Goal: Complete application form: Complete application form

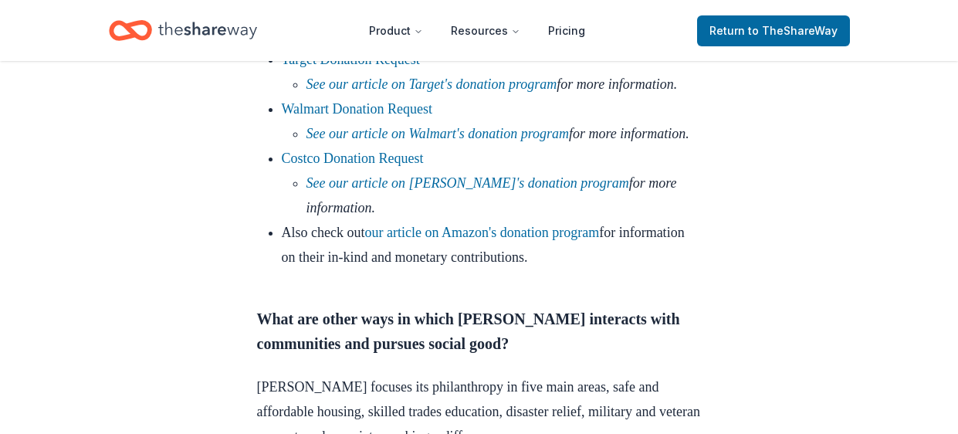
scroll to position [1711, 0]
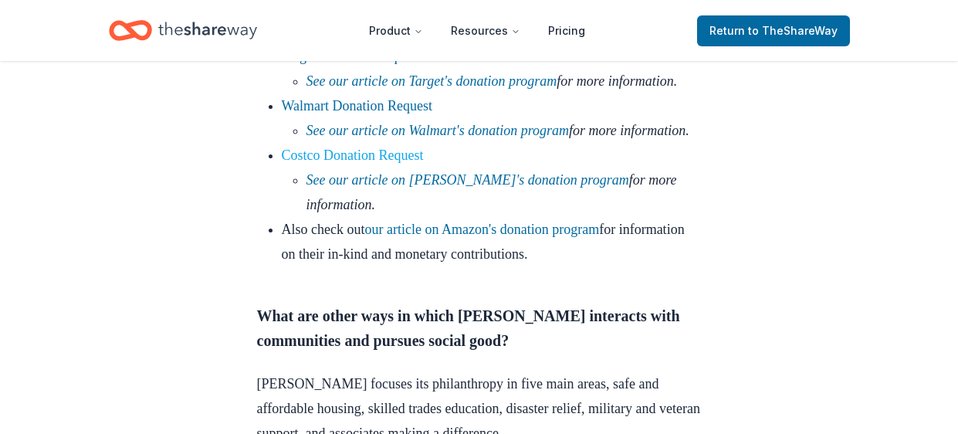
click at [392, 163] on link "Costco Donation Request" at bounding box center [353, 154] width 142 height 15
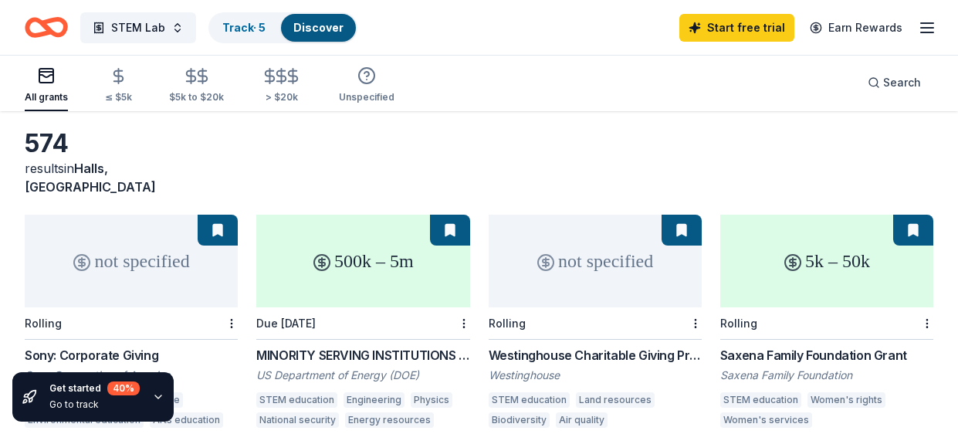
scroll to position [66, 0]
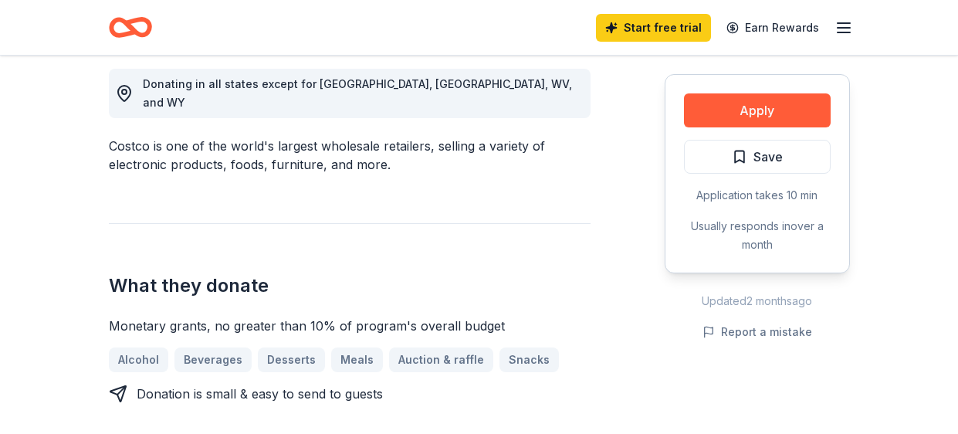
scroll to position [442, 0]
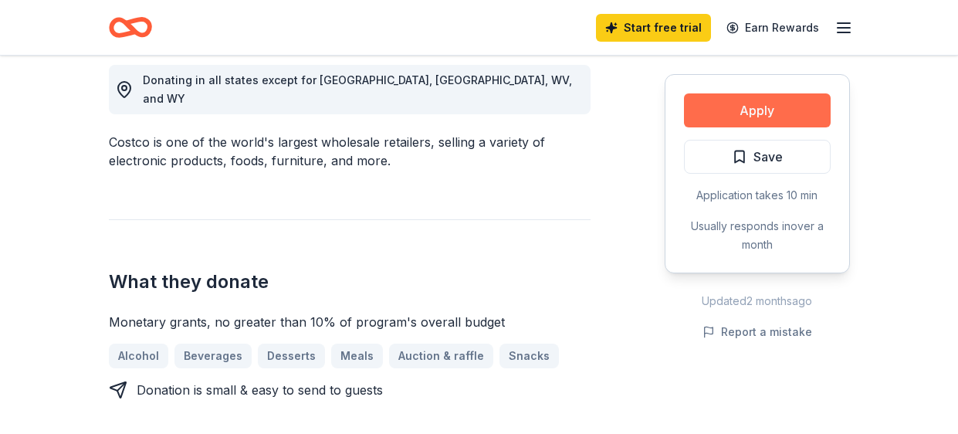
click at [796, 98] on button "Apply" at bounding box center [757, 110] width 147 height 34
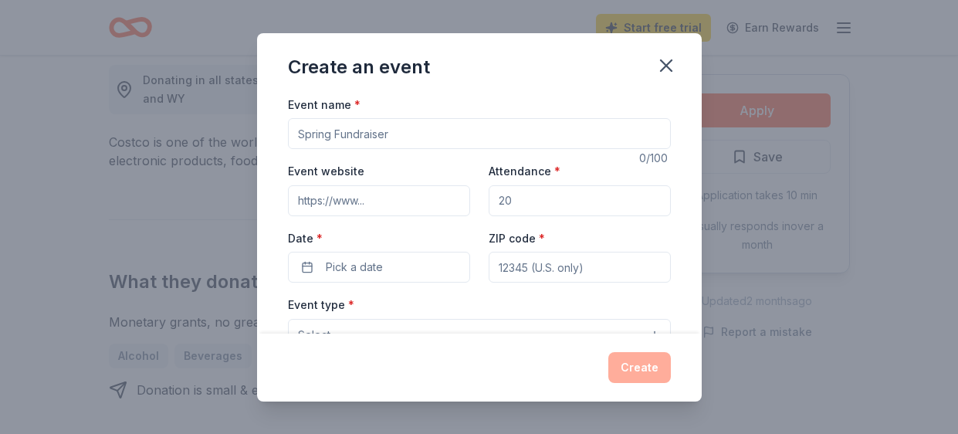
drag, startPoint x: 408, startPoint y: 130, endPoint x: 304, endPoint y: 139, distance: 103.9
click at [304, 139] on input "Event name *" at bounding box center [479, 133] width 383 height 31
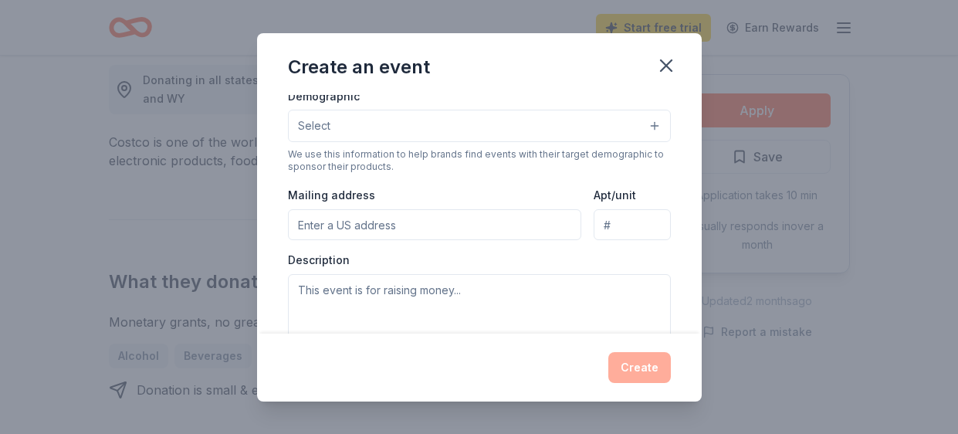
scroll to position [297, 0]
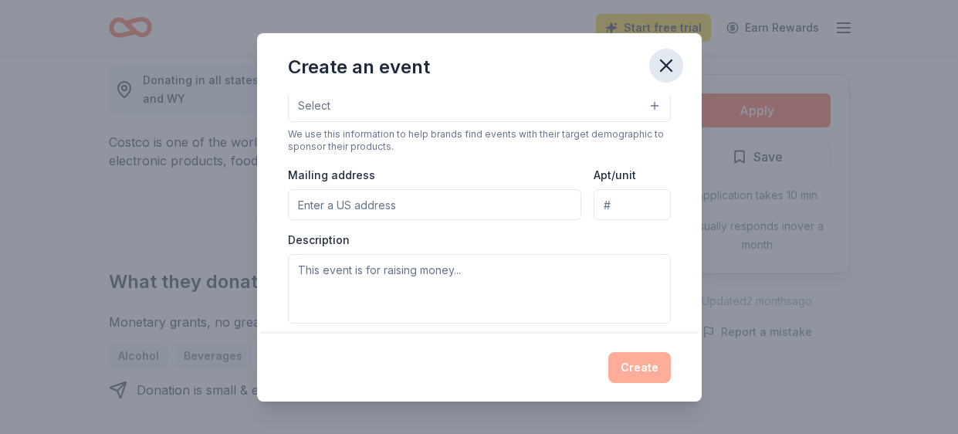
type input "STEM Lab Start up"
click at [664, 63] on icon "button" at bounding box center [666, 65] width 11 height 11
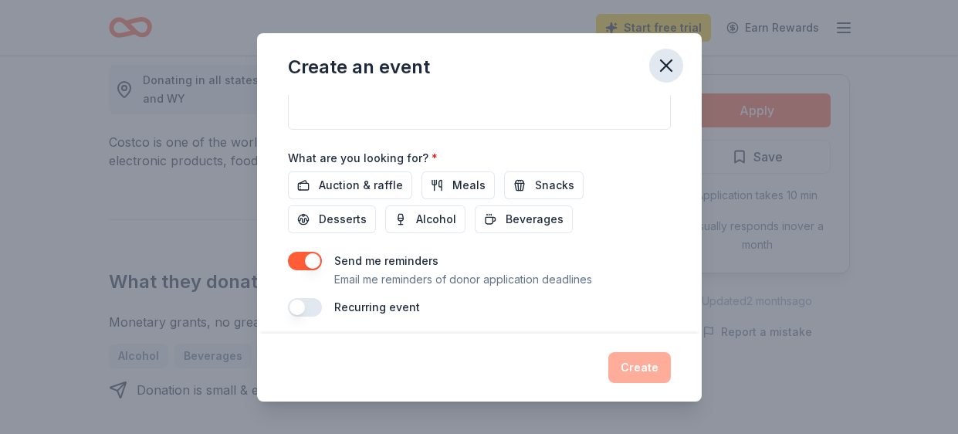
click at [665, 80] on button "button" at bounding box center [666, 66] width 34 height 34
click at [659, 70] on icon "button" at bounding box center [666, 66] width 22 height 22
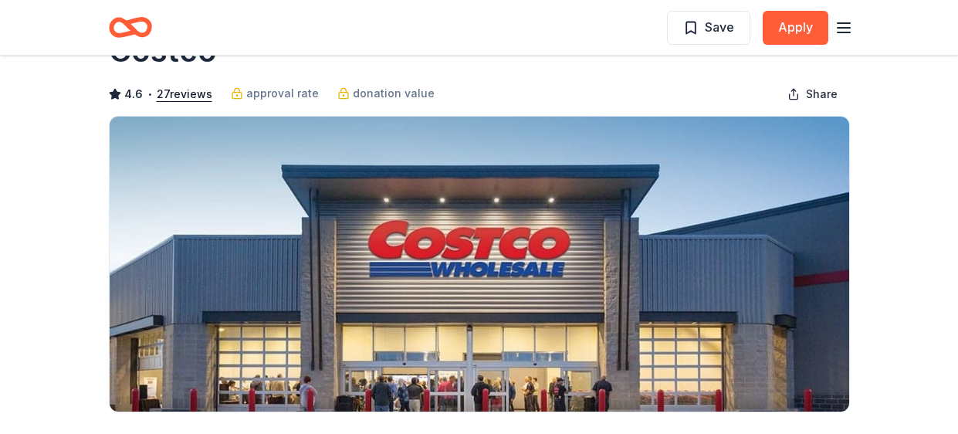
scroll to position [0, 0]
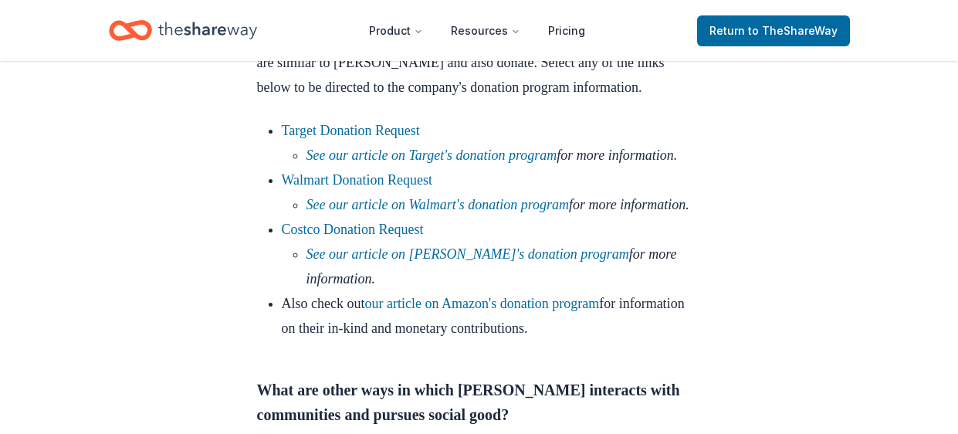
scroll to position [1636, 0]
click at [377, 188] on link "Walmart Donation Request" at bounding box center [357, 180] width 151 height 15
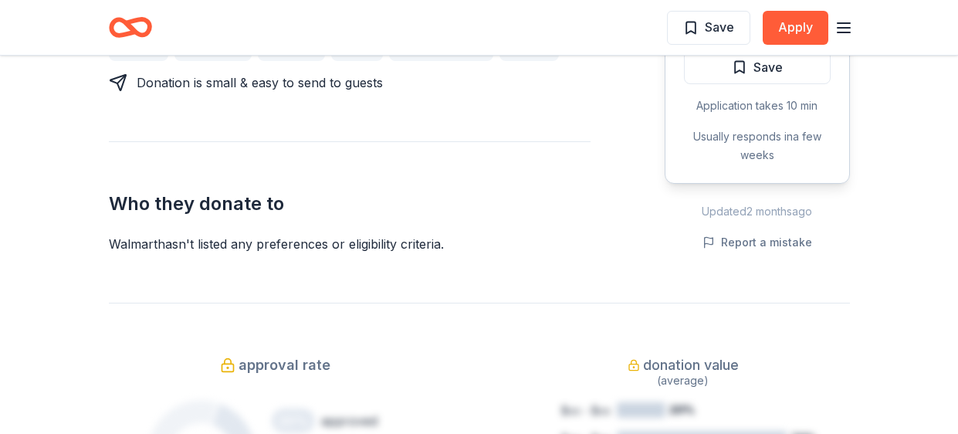
scroll to position [724, 0]
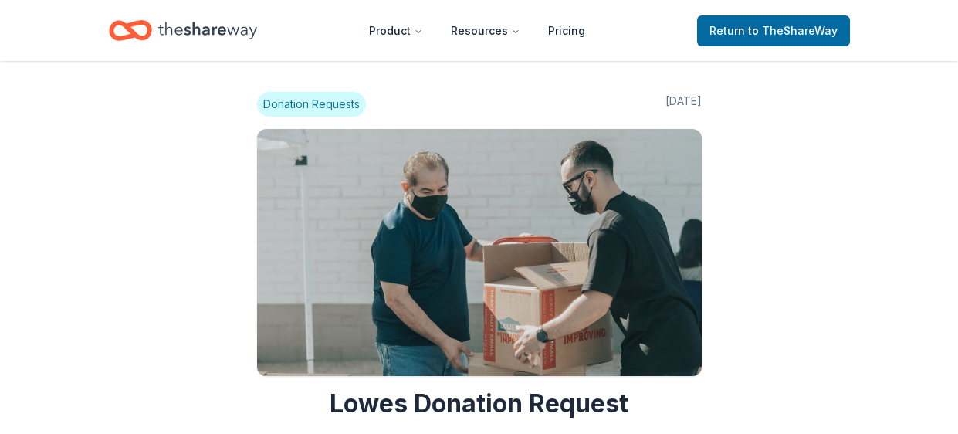
scroll to position [1632, 0]
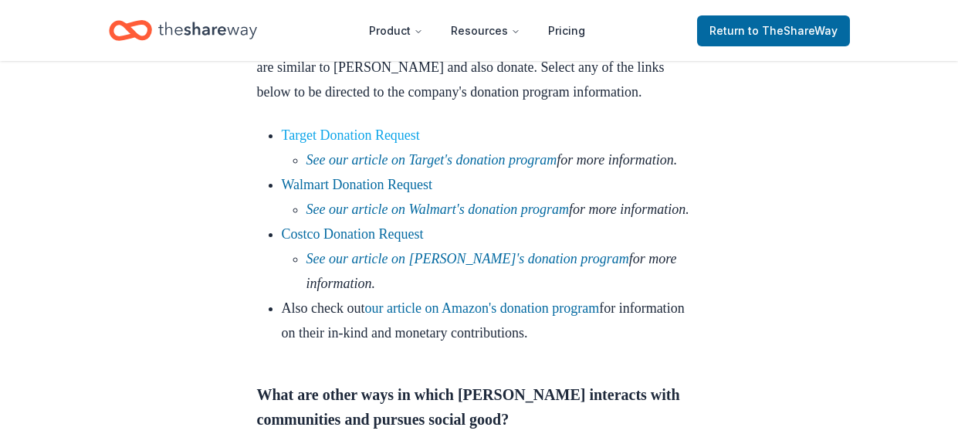
click at [414, 136] on link "Target Donation Request" at bounding box center [351, 134] width 138 height 15
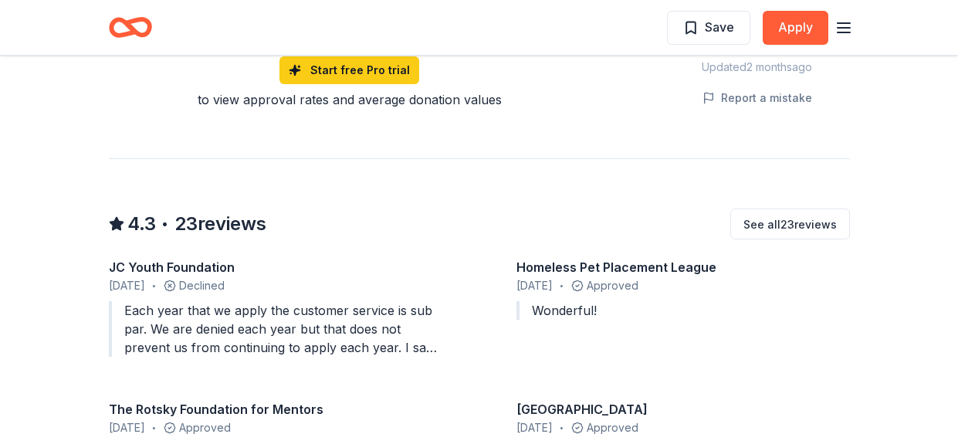
scroll to position [1288, 0]
